Goal: Transaction & Acquisition: Purchase product/service

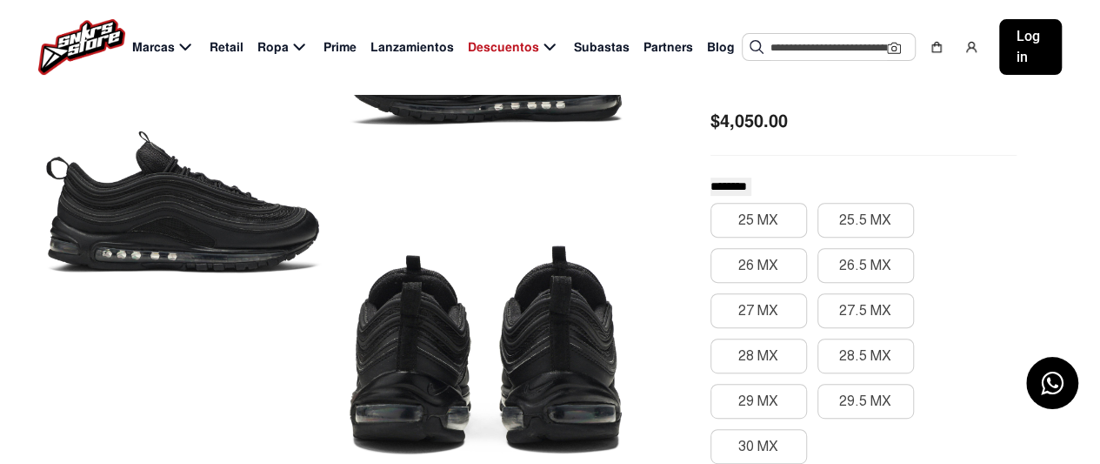
scroll to position [259, 0]
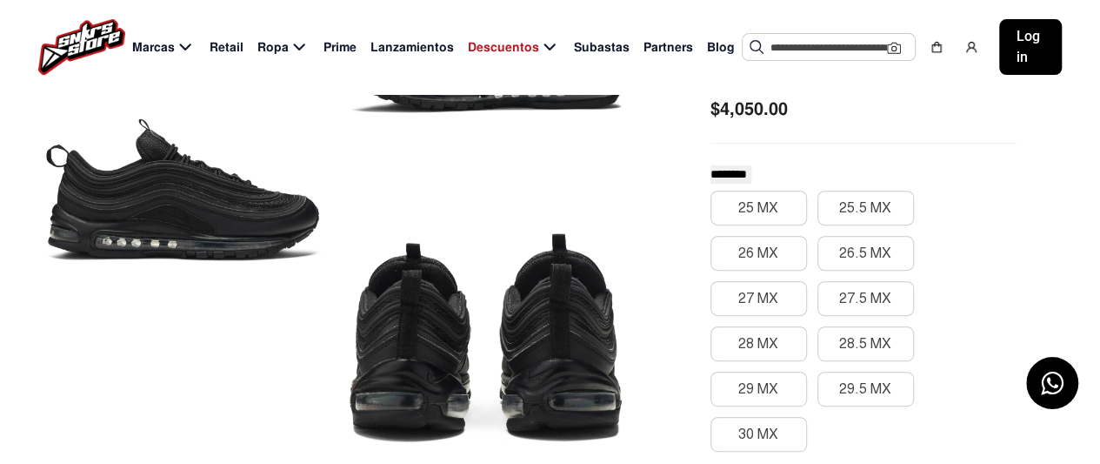
click at [197, 229] on div at bounding box center [183, 189] width 282 height 570
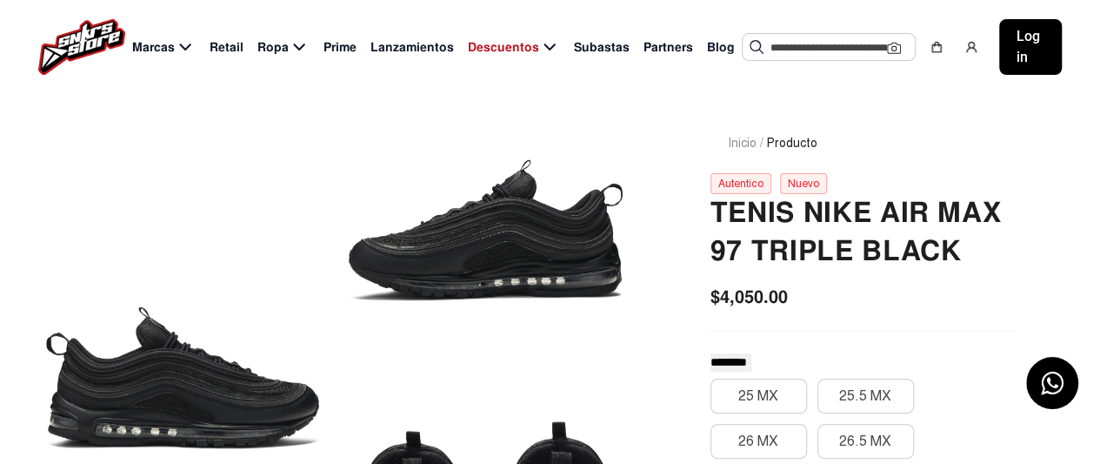
scroll to position [42, 0]
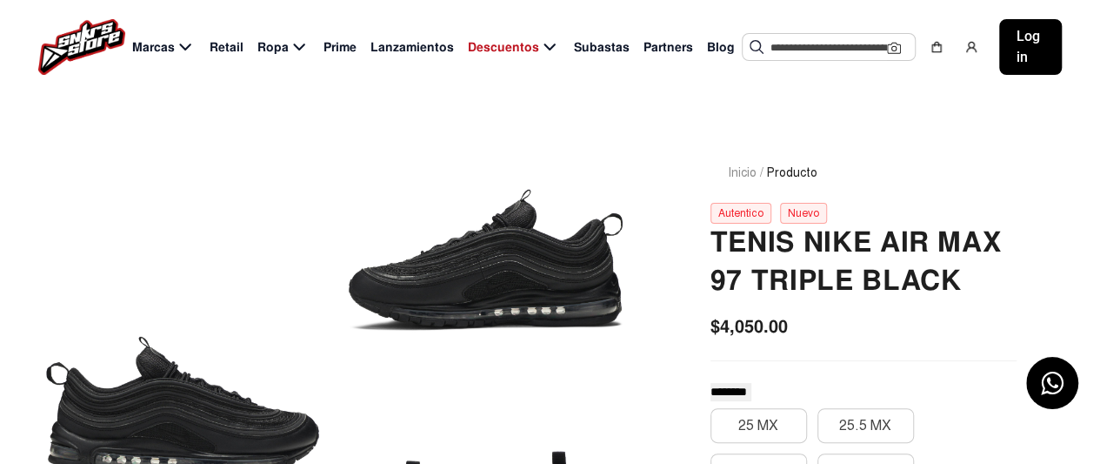
click at [515, 283] on div at bounding box center [485, 259] width 282 height 275
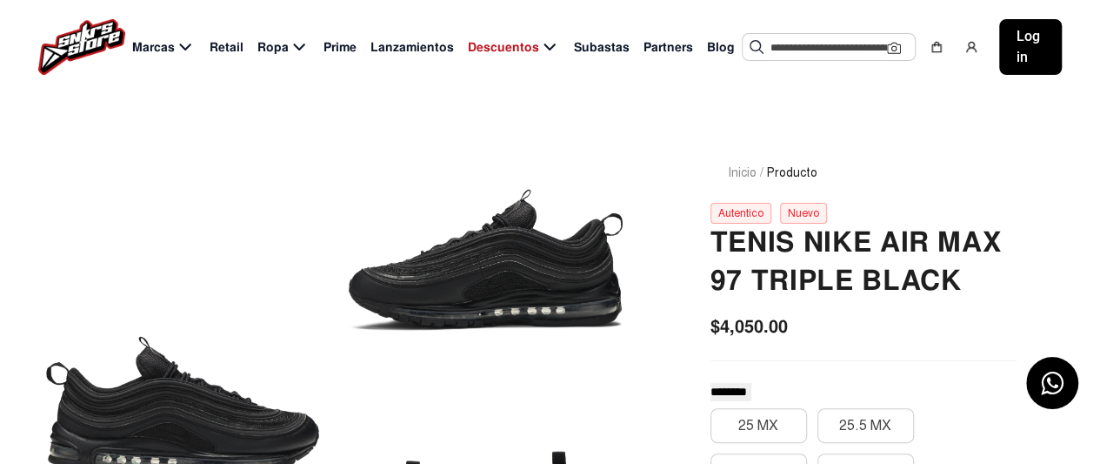
click at [515, 283] on div at bounding box center [485, 259] width 282 height 275
